Goal: Information Seeking & Learning: Understand process/instructions

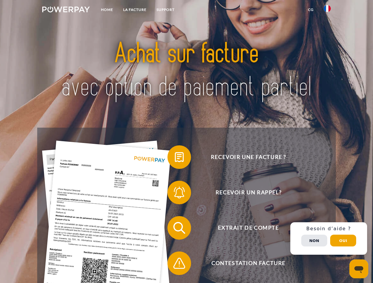
click at [66, 10] on img at bounding box center [66, 9] width 48 height 6
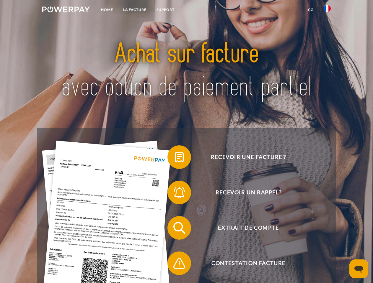
click at [327, 10] on img at bounding box center [327, 8] width 7 height 7
click at [311, 10] on link "CG" at bounding box center [311, 9] width 16 height 11
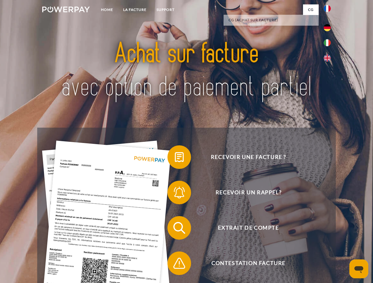
click at [175, 159] on span at bounding box center [171, 158] width 30 height 30
click at [175, 194] on span at bounding box center [171, 193] width 30 height 30
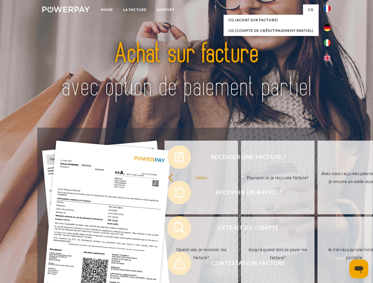
click at [241, 229] on link "Jusqu'à quand dois-je payer ma facture?" at bounding box center [278, 254] width 74 height 74
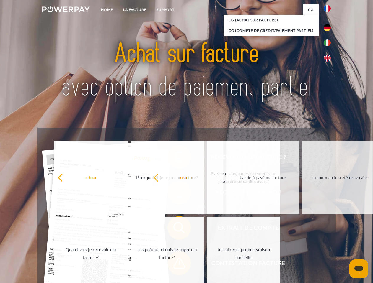
click at [175, 265] on span at bounding box center [171, 264] width 30 height 30
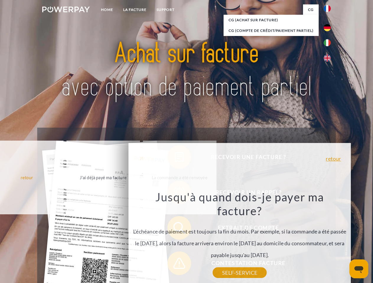
click at [329, 239] on div "Recevoir une facture ? Recevoir un rappel? Extrait de compte retour" at bounding box center [186, 246] width 298 height 236
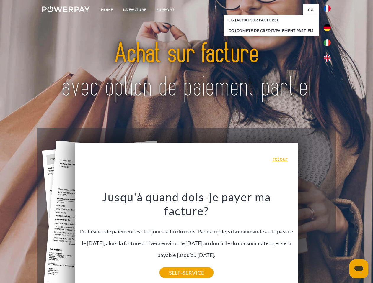
click at [314, 240] on span "Extrait de compte" at bounding box center [248, 228] width 145 height 24
click at [343, 241] on header "Home LA FACTURE Support" at bounding box center [186, 204] width 373 height 408
